Goal: Transaction & Acquisition: Purchase product/service

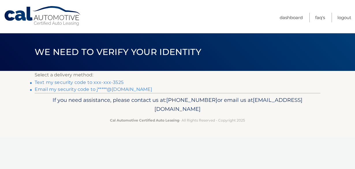
click at [96, 83] on link "Text my security code to xxx-xxx-3525" at bounding box center [79, 81] width 89 height 5
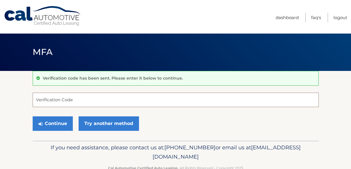
click at [50, 100] on input "Verification Code" at bounding box center [176, 99] width 286 height 14
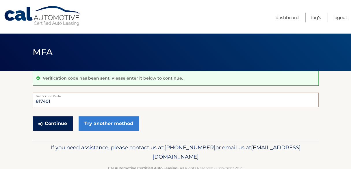
type input "817401"
click at [49, 121] on button "Continue" at bounding box center [53, 123] width 40 height 14
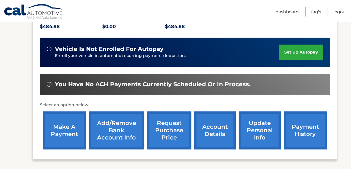
scroll to position [139, 0]
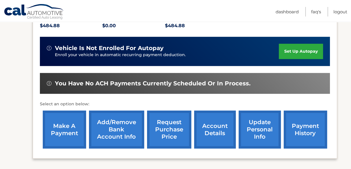
click at [74, 124] on link "make a payment" at bounding box center [64, 129] width 43 height 38
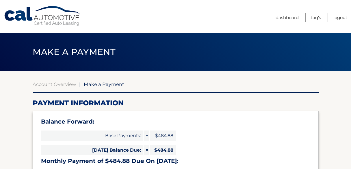
select select "ZTZjZjQ1MzctOGExNS00ZTZmLTg5ZjMtOGFkMDNmY2MxZDVk"
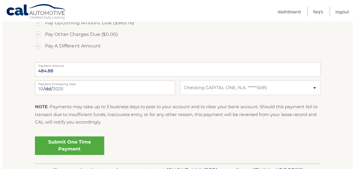
scroll to position [231, 0]
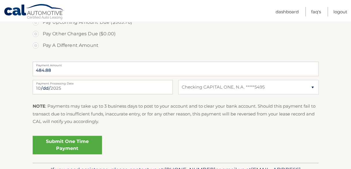
click at [69, 146] on link "Submit One Time Payment" at bounding box center [67, 144] width 69 height 18
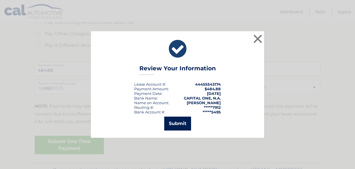
click at [175, 123] on button "Submit" at bounding box center [177, 123] width 27 height 14
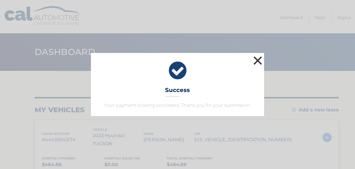
click at [258, 59] on button "×" at bounding box center [258, 61] width 12 height 12
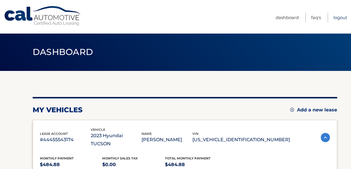
click at [335, 18] on link "Logout" at bounding box center [340, 18] width 14 height 10
